Goal: Task Accomplishment & Management: Manage account settings

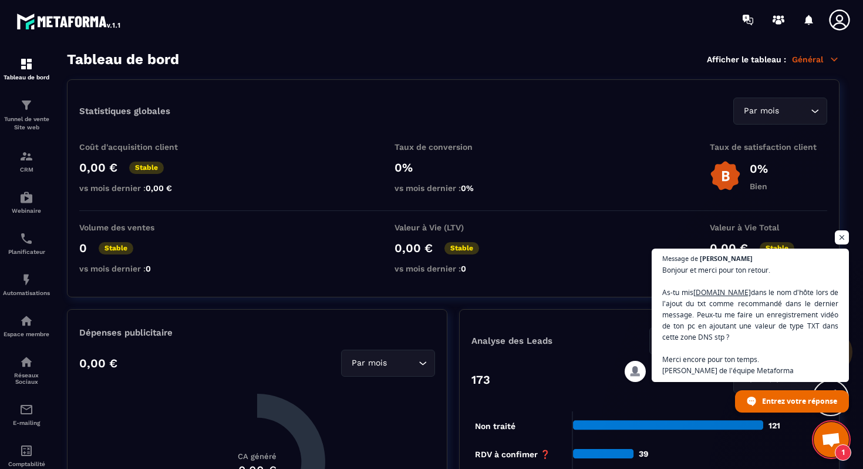
scroll to position [5868, 0]
click at [27, 161] on img at bounding box center [26, 156] width 14 height 14
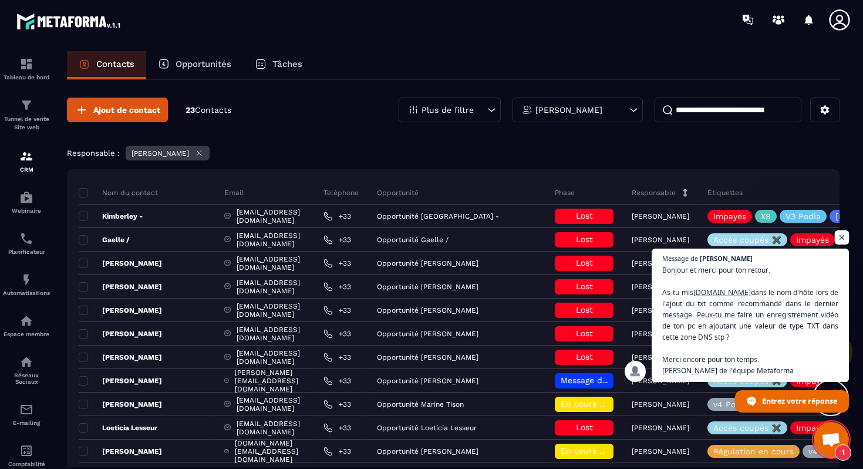
click at [838, 238] on span "Ouvrir le chat" at bounding box center [842, 237] width 15 height 15
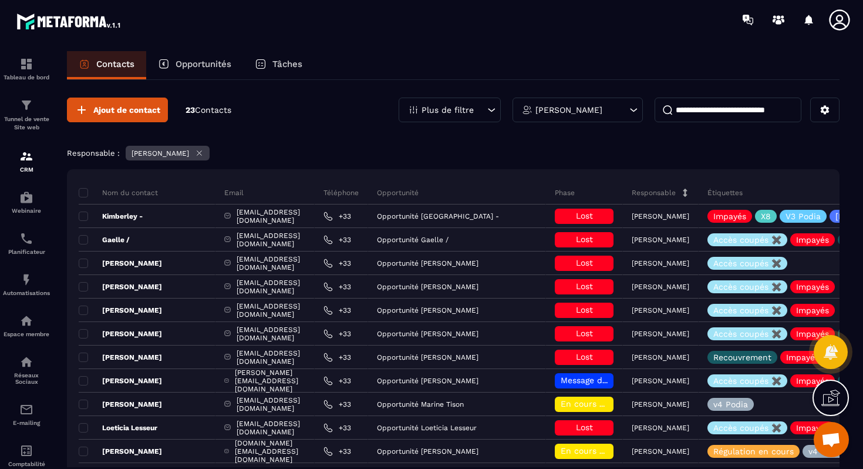
click at [215, 68] on p "Opportunités" at bounding box center [204, 64] width 56 height 11
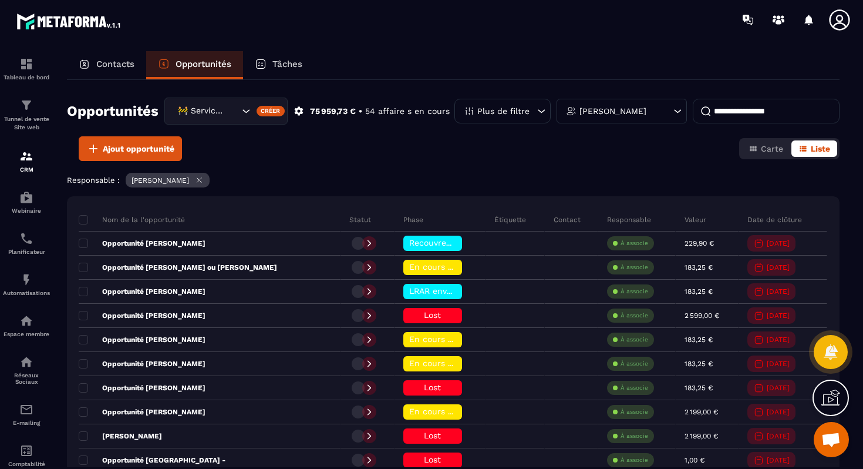
click at [218, 122] on div "🚧 Service Client" at bounding box center [225, 110] width 123 height 27
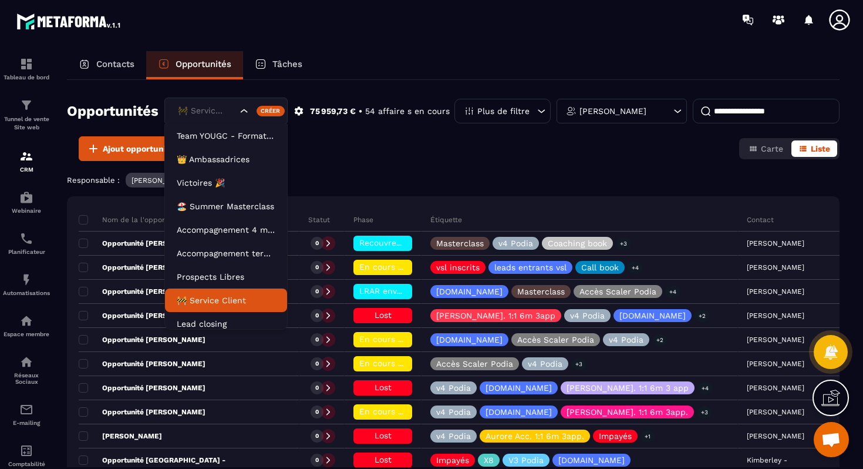
click at [200, 292] on li "🚧 Service Client" at bounding box center [226, 299] width 122 height 23
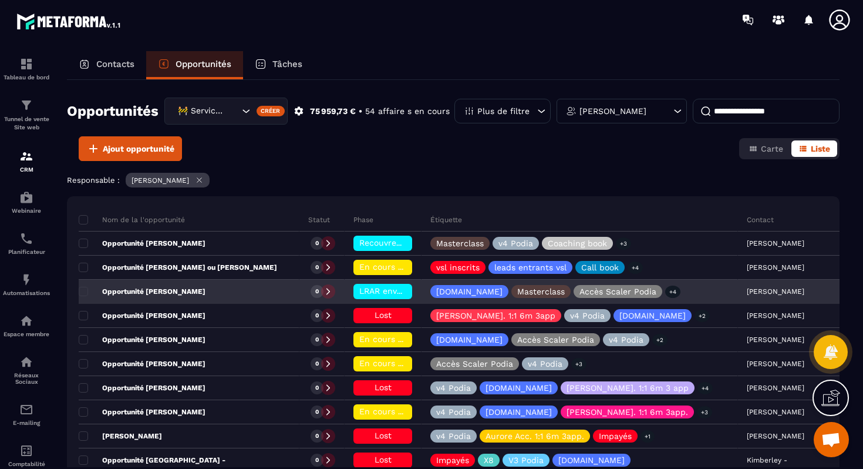
click at [208, 284] on div "Opportunité [PERSON_NAME]" at bounding box center [189, 291] width 221 height 23
